Goal: Information Seeking & Learning: Find specific fact

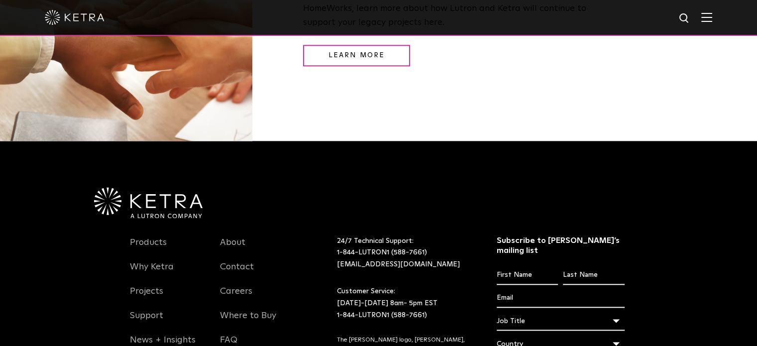
click at [712, 14] on img at bounding box center [706, 16] width 11 height 9
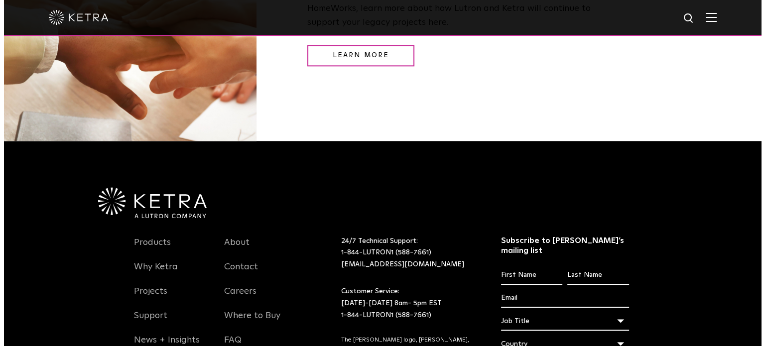
scroll to position [1245, 0]
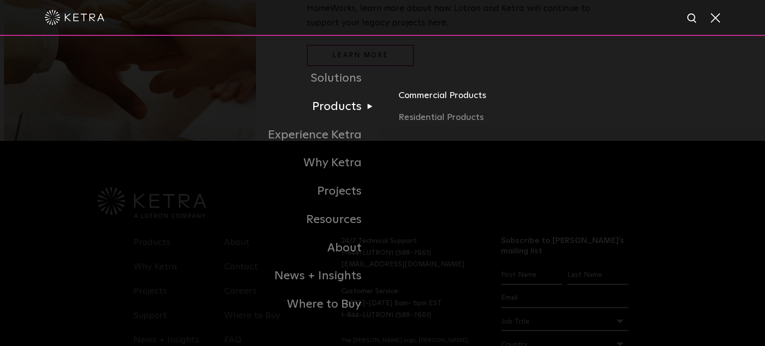
click at [422, 96] on link "Commercial Products" at bounding box center [514, 100] width 233 height 22
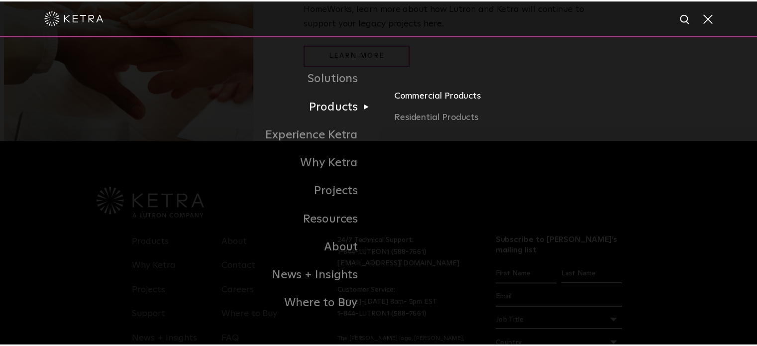
scroll to position [1243, 0]
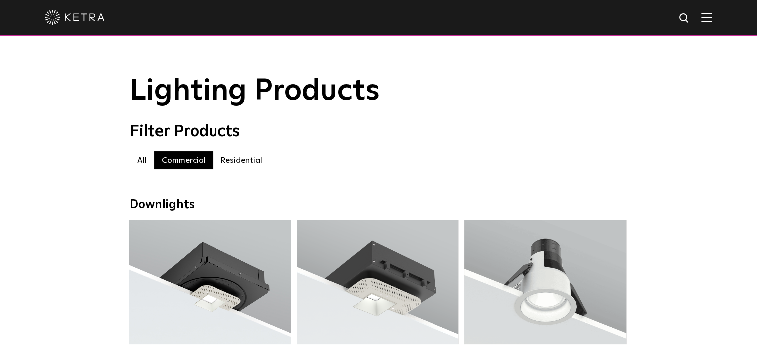
click at [689, 17] on img at bounding box center [685, 18] width 12 height 12
type input "dwg"
click at [653, 11] on button "Search" at bounding box center [660, 18] width 15 height 15
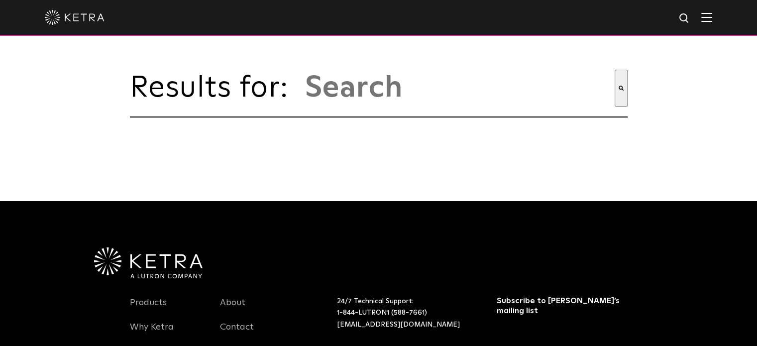
type input "dwg"
